Goal: Task Accomplishment & Management: Manage account settings

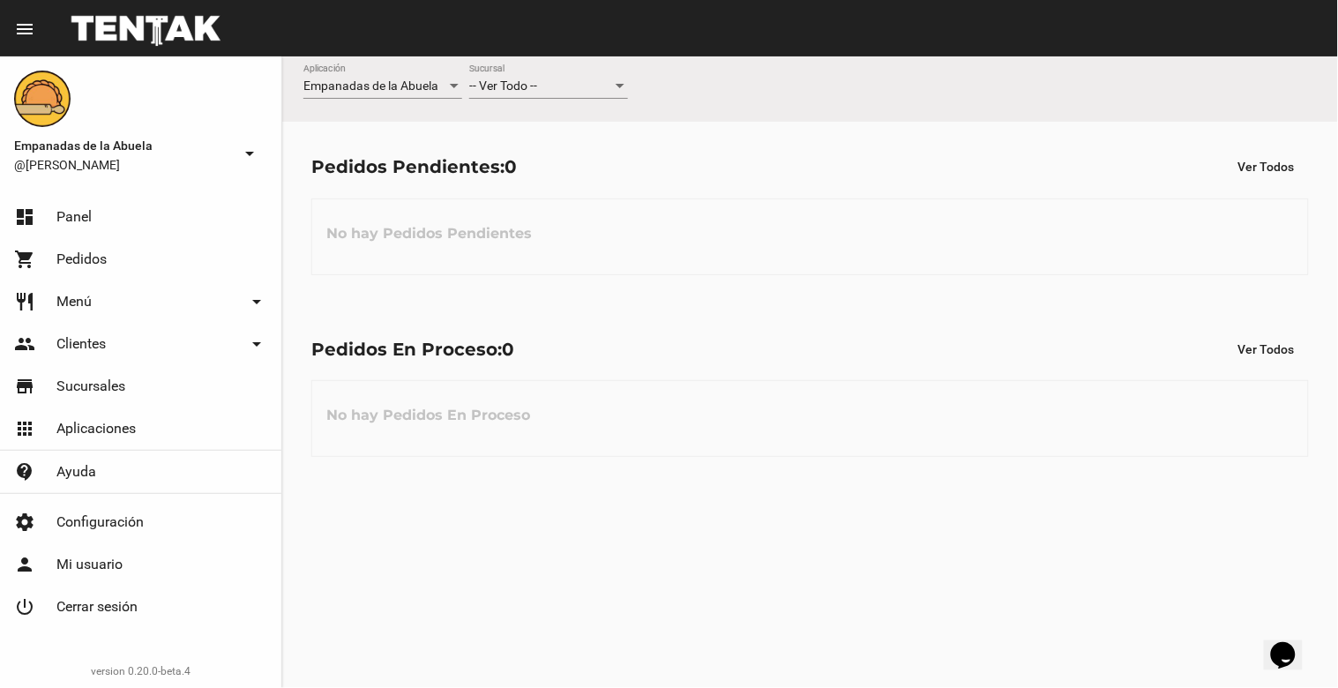
click at [616, 86] on div at bounding box center [620, 86] width 9 height 4
click at [589, 165] on span "Lomas de Zamora" at bounding box center [548, 160] width 159 height 37
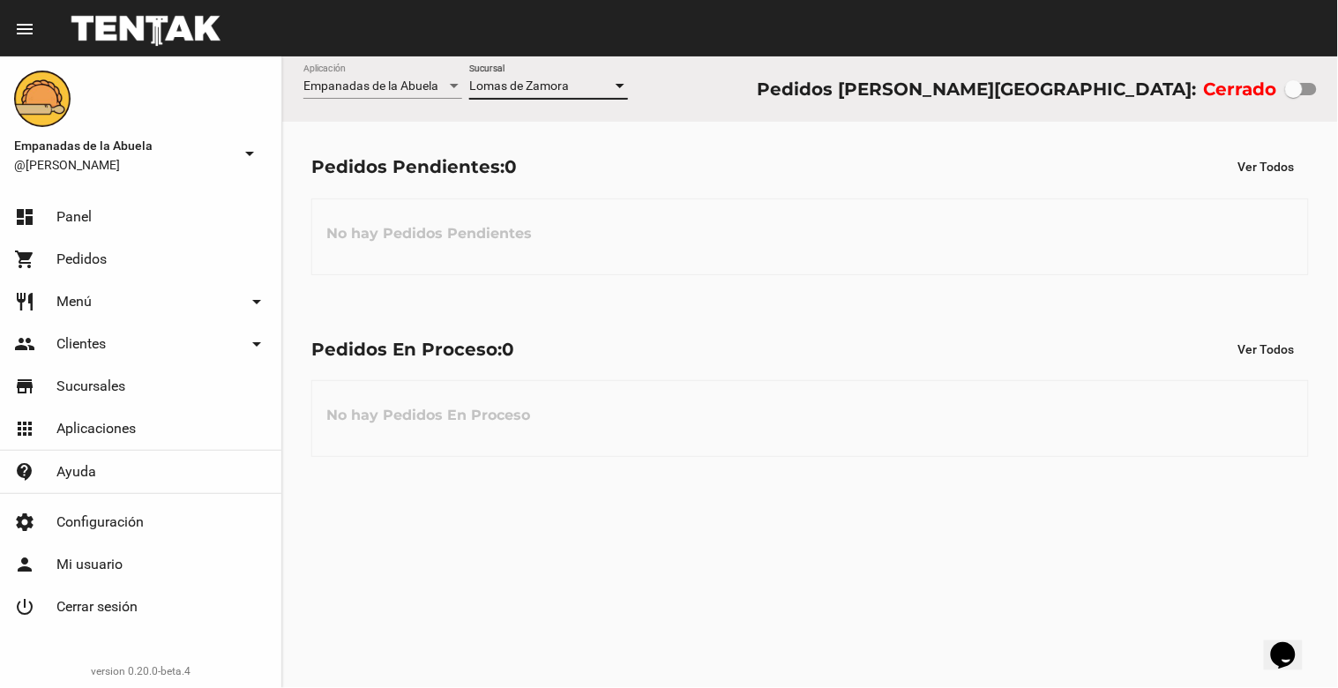
click at [1300, 91] on div at bounding box center [1294, 89] width 18 height 18
click at [1294, 95] on input "checkbox" at bounding box center [1293, 95] width 1 height 1
checkbox input "true"
click at [618, 85] on div at bounding box center [620, 86] width 9 height 4
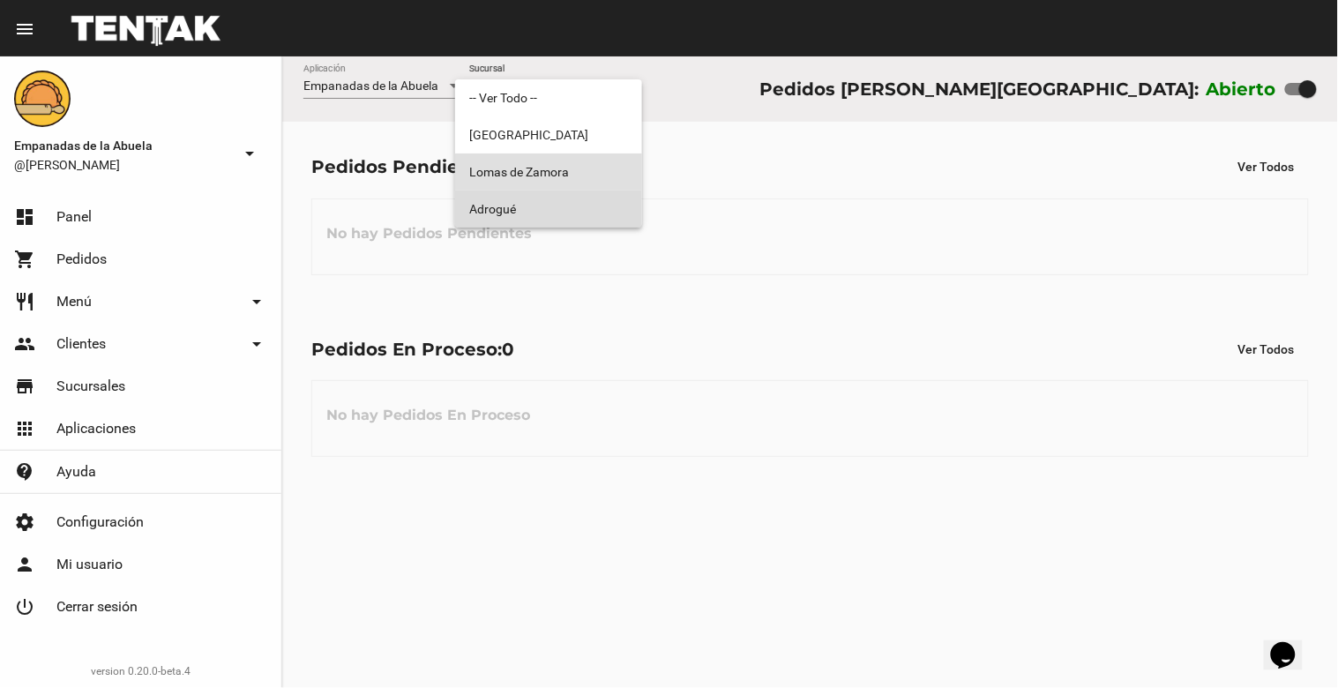
click at [582, 208] on span "Adrogué" at bounding box center [548, 209] width 159 height 37
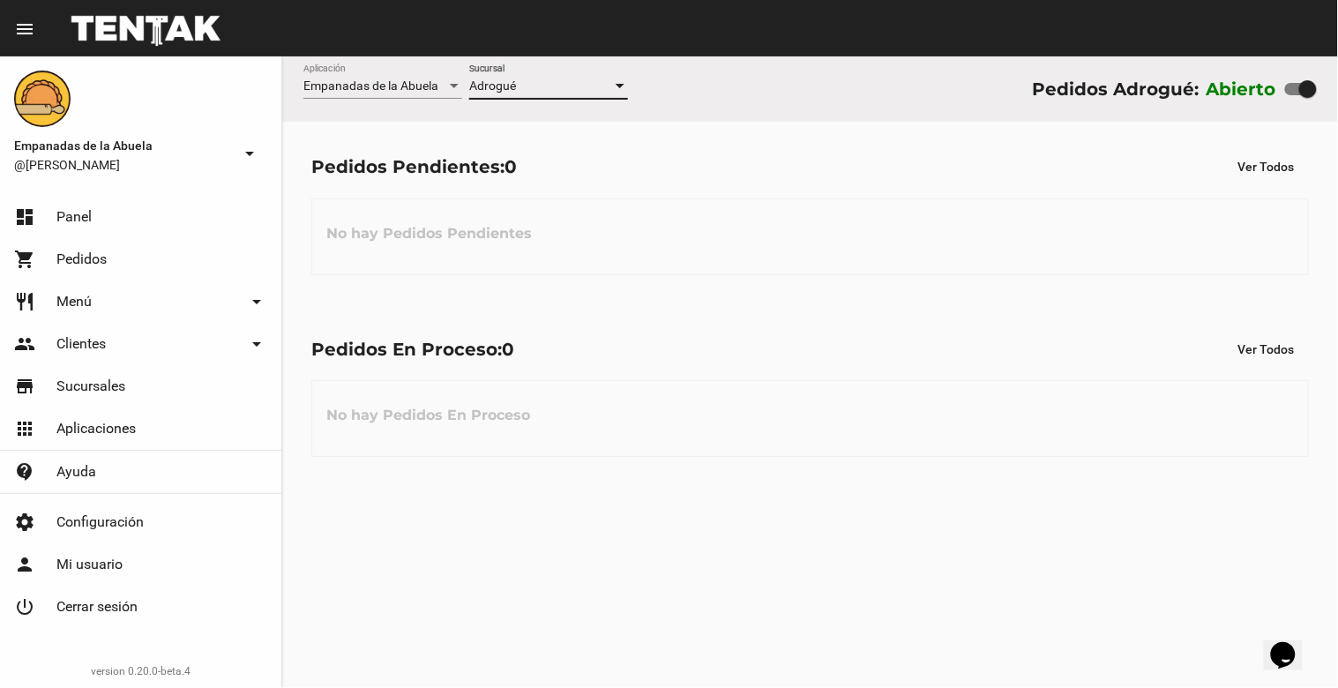
click at [622, 84] on div at bounding box center [620, 86] width 9 height 4
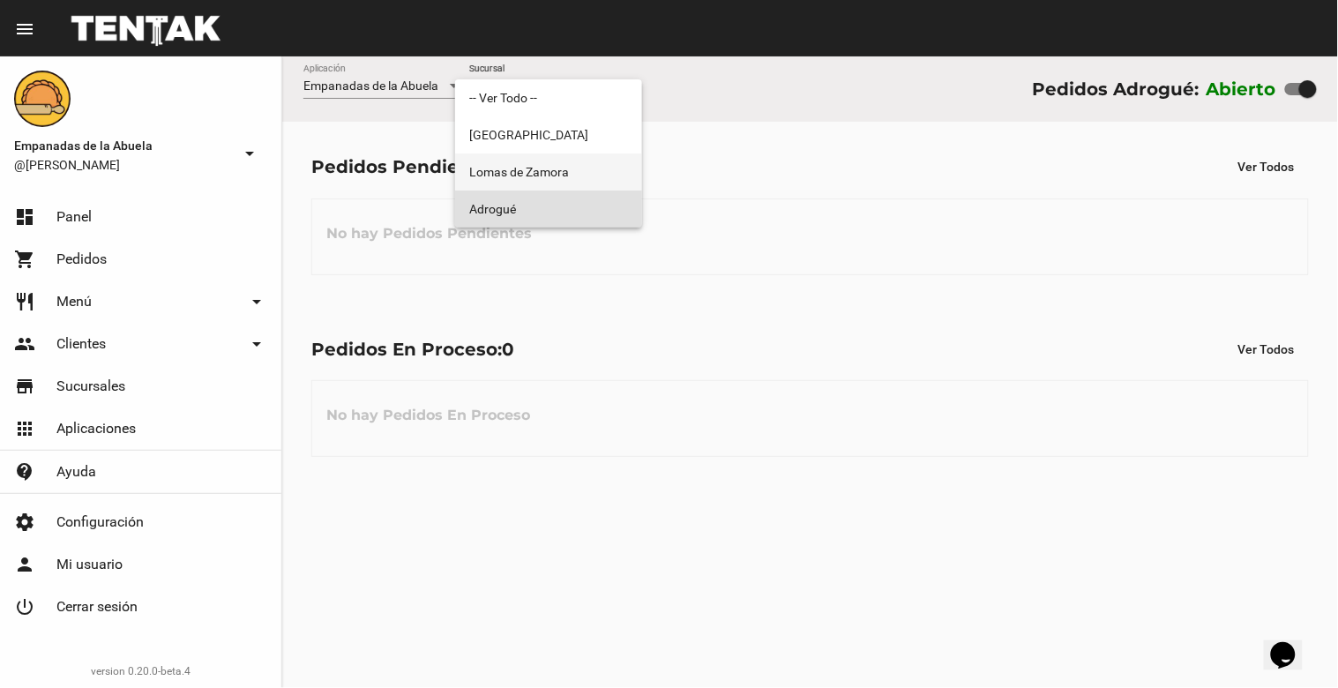
drag, startPoint x: 591, startPoint y: 173, endPoint x: 1062, endPoint y: 9, distance: 498.9
click at [596, 173] on span "Lomas de Zamora" at bounding box center [548, 172] width 159 height 37
